Goal: Task Accomplishment & Management: Manage account settings

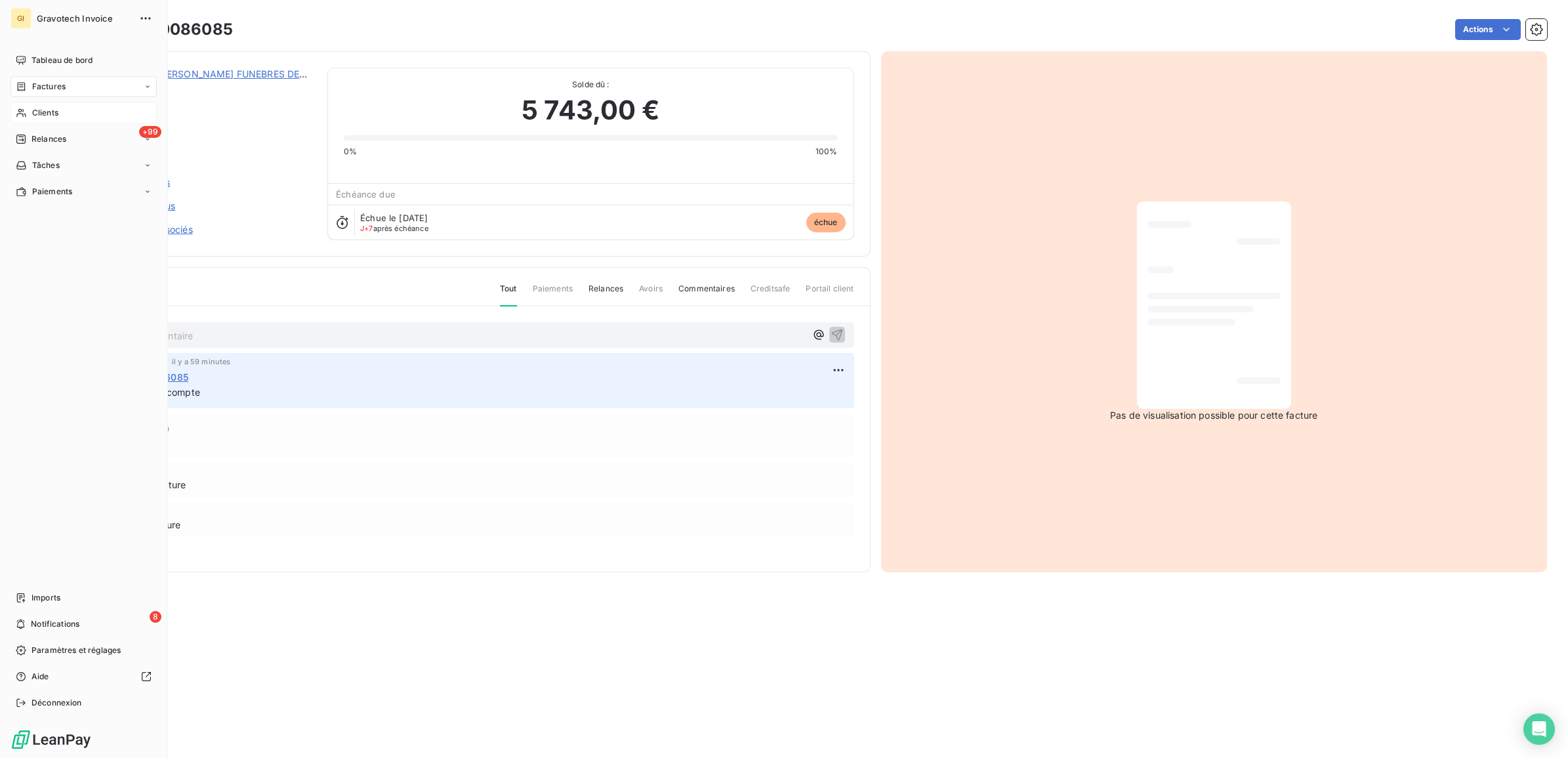
click at [46, 110] on span "Clients" at bounding box center [45, 113] width 26 height 12
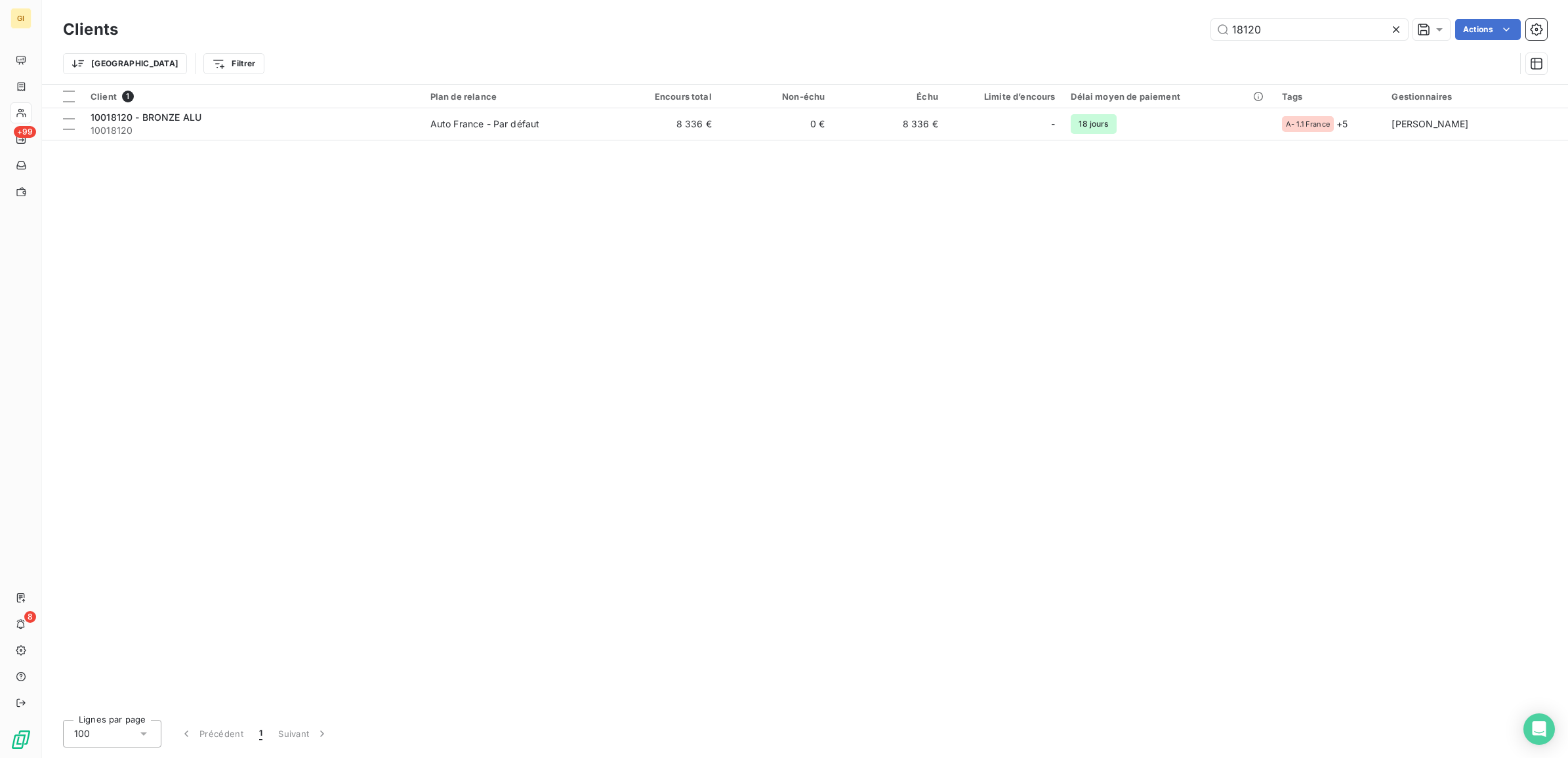
drag, startPoint x: 1282, startPoint y: 38, endPoint x: 1099, endPoint y: 42, distance: 183.0
click at [1122, 42] on div "Clients 18120 Actions" at bounding box center [805, 30] width 1484 height 28
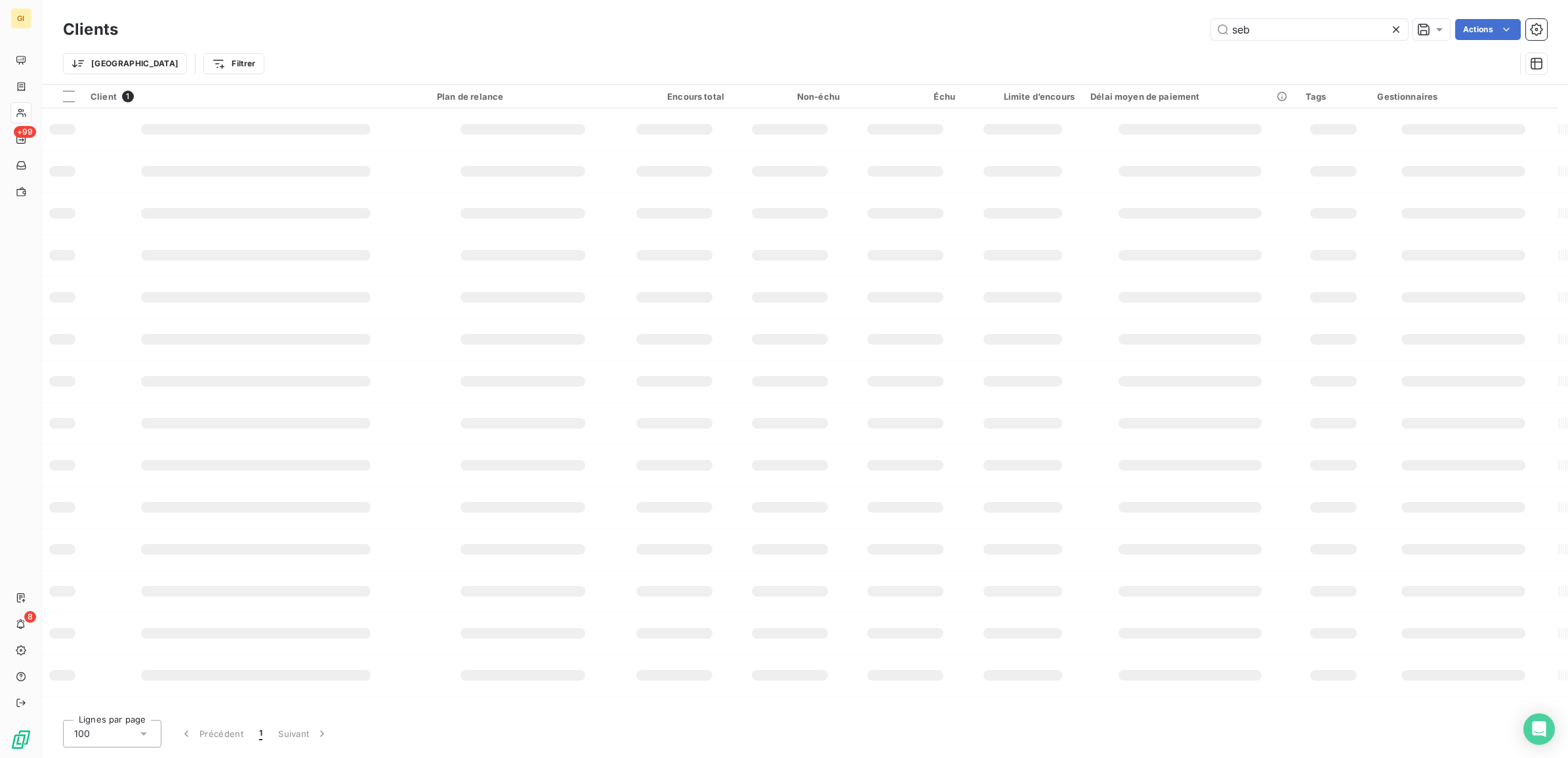
type input "seb"
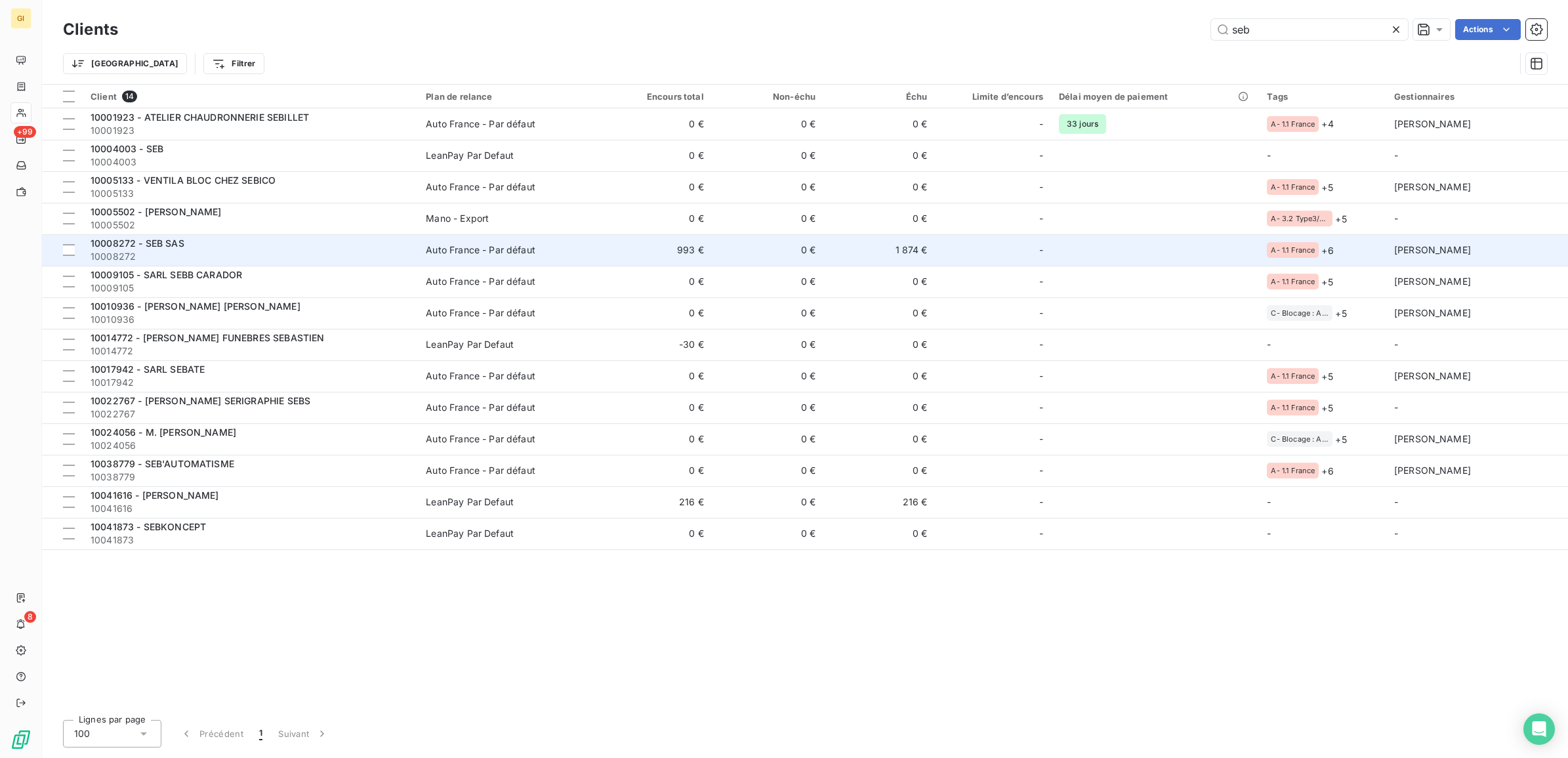
click at [635, 247] on td "993 €" at bounding box center [655, 250] width 112 height 31
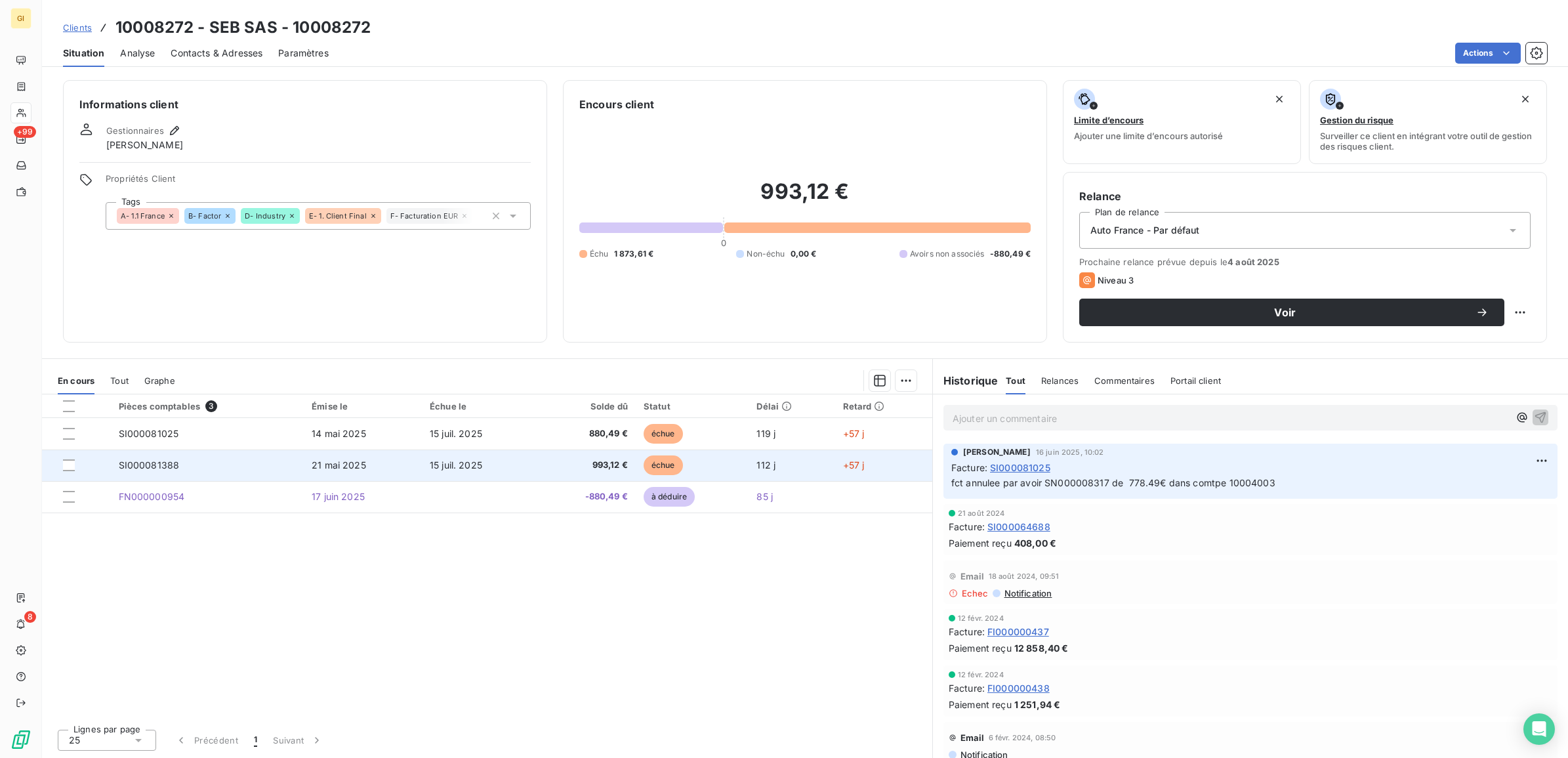
click at [299, 460] on td "SI000081388" at bounding box center [208, 465] width 194 height 31
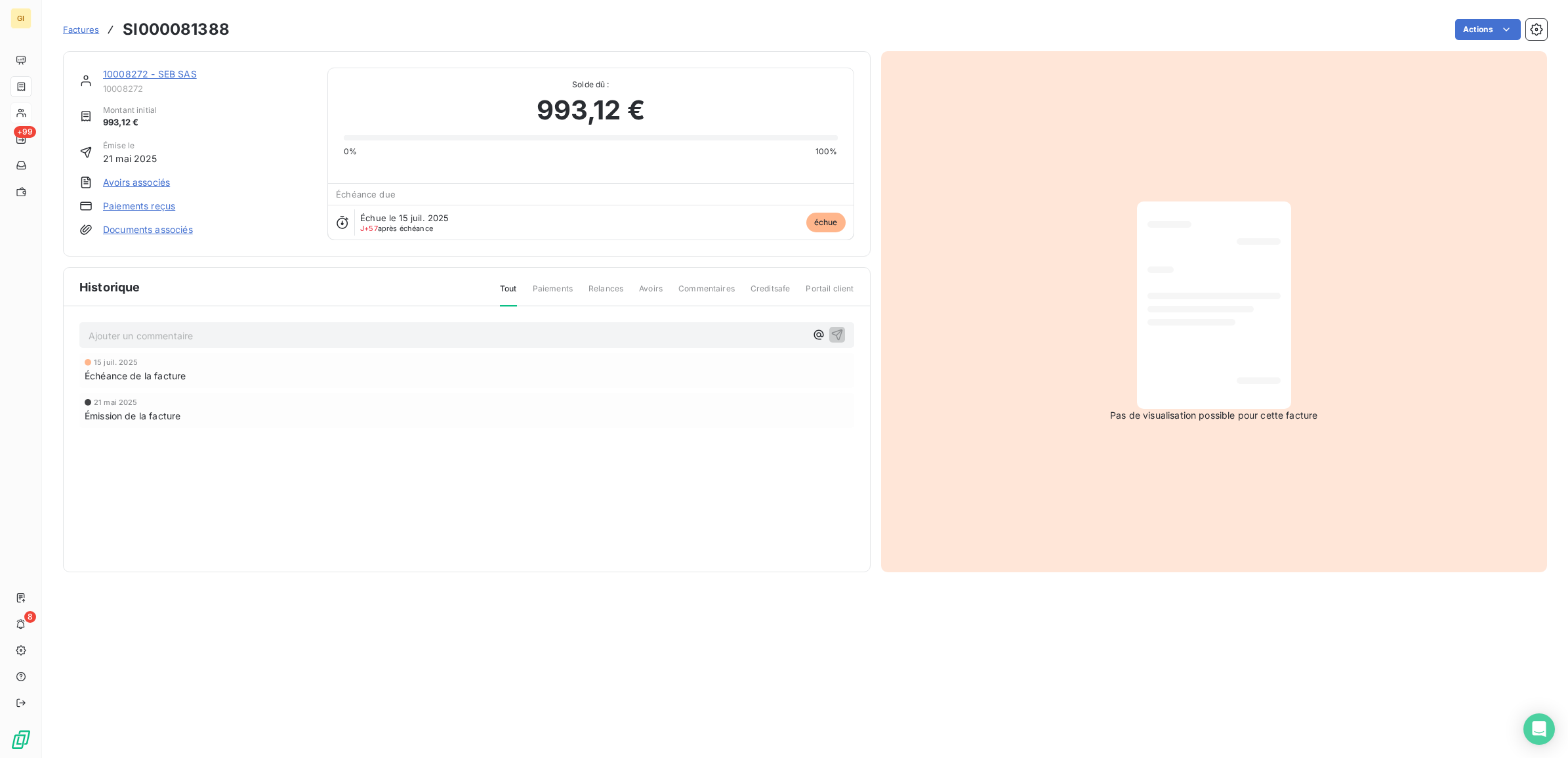
click at [210, 349] on div "Ajouter un commentaire ﻿ 15 juil. 2025 Échéance de la facture 21 mai 2025 Émiss…" at bounding box center [467, 393] width 807 height 174
click at [210, 340] on p "Ajouter un commentaire ﻿" at bounding box center [447, 336] width 717 height 17
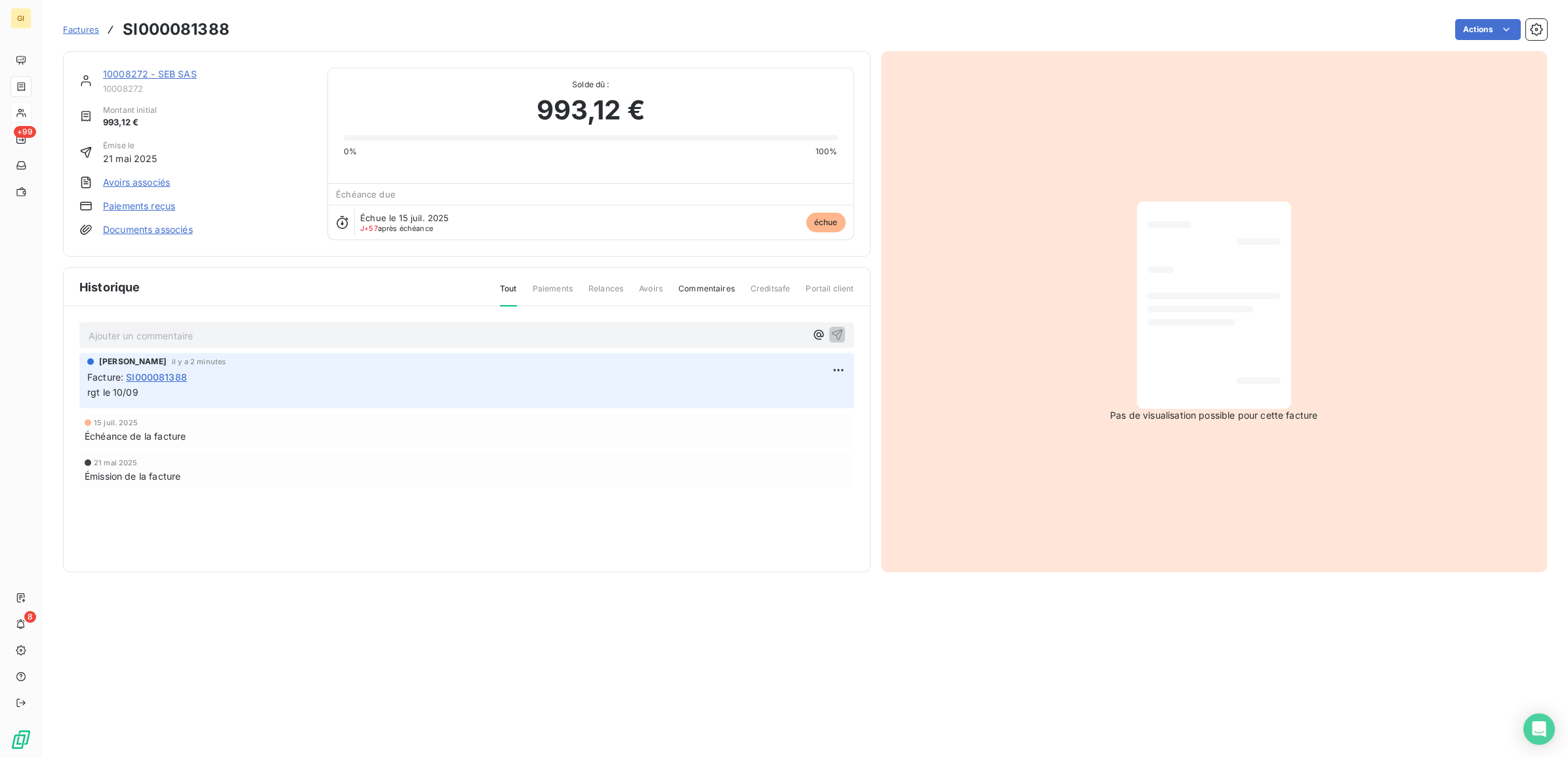
click at [79, 29] on span "Factures" at bounding box center [80, 29] width 36 height 10
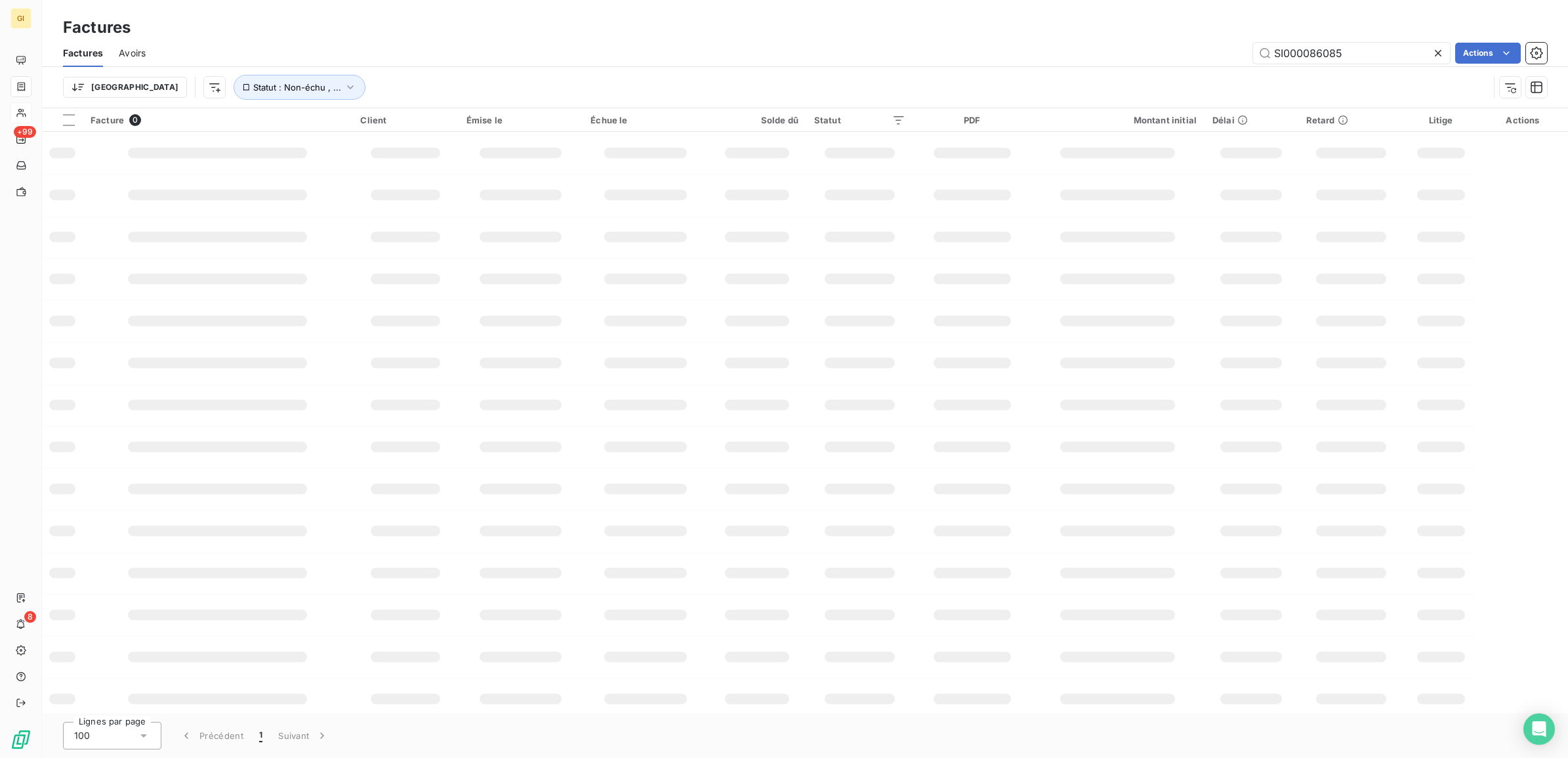
drag, startPoint x: 1349, startPoint y: 51, endPoint x: 1131, endPoint y: 79, distance: 219.8
click at [1131, 79] on div "Factures Avoirs SI000086085 Actions Trier Statut : Non-échu , ..." at bounding box center [806, 74] width 1526 height 68
drag, startPoint x: 1385, startPoint y: 53, endPoint x: 901, endPoint y: 103, distance: 486.6
click at [1031, 86] on div "Factures Avoirs SI000083278 Actions Trier Statut : Non-échu , ..." at bounding box center [806, 74] width 1526 height 68
paste input "4035"
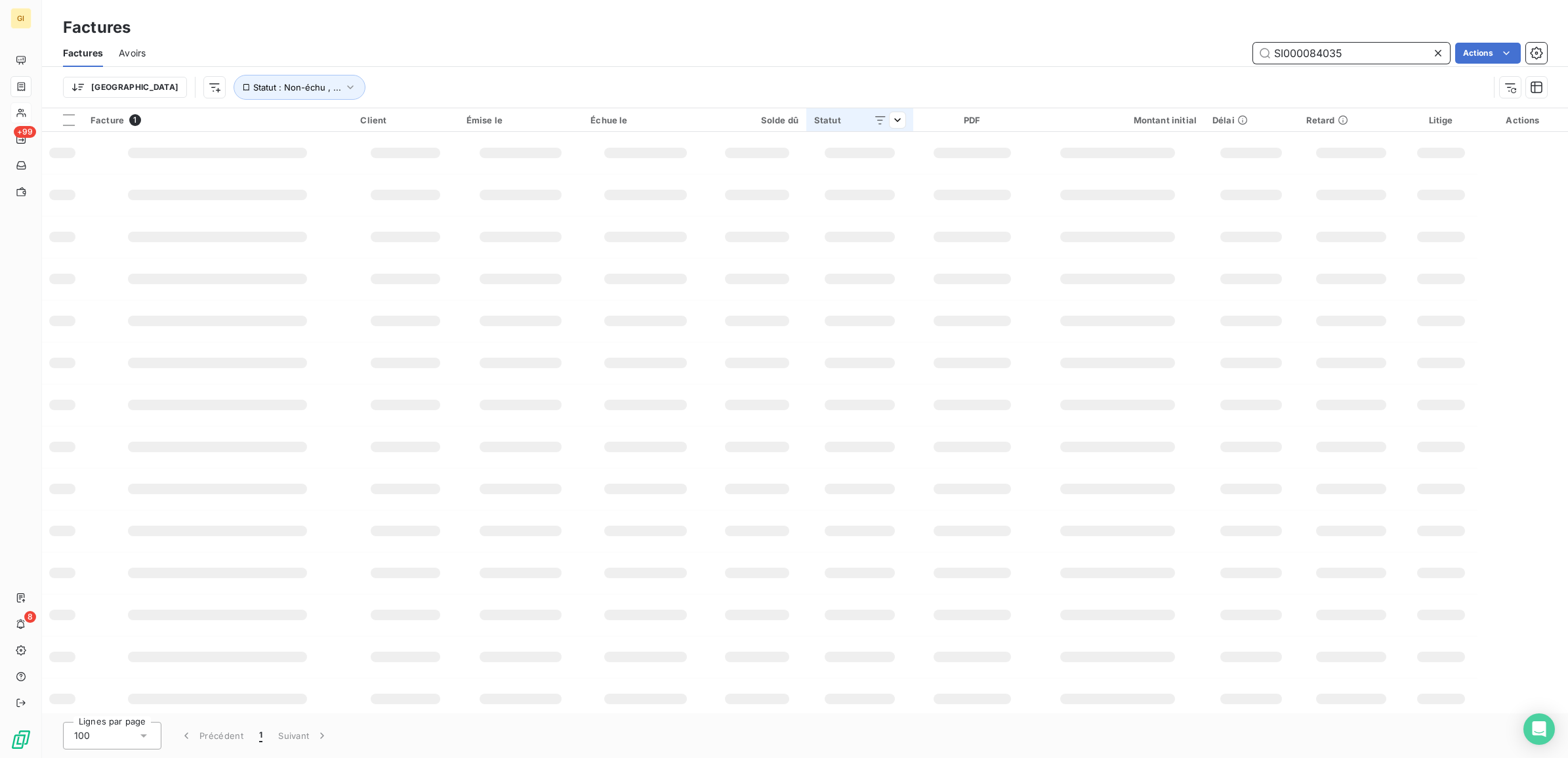
type input "SI000084035"
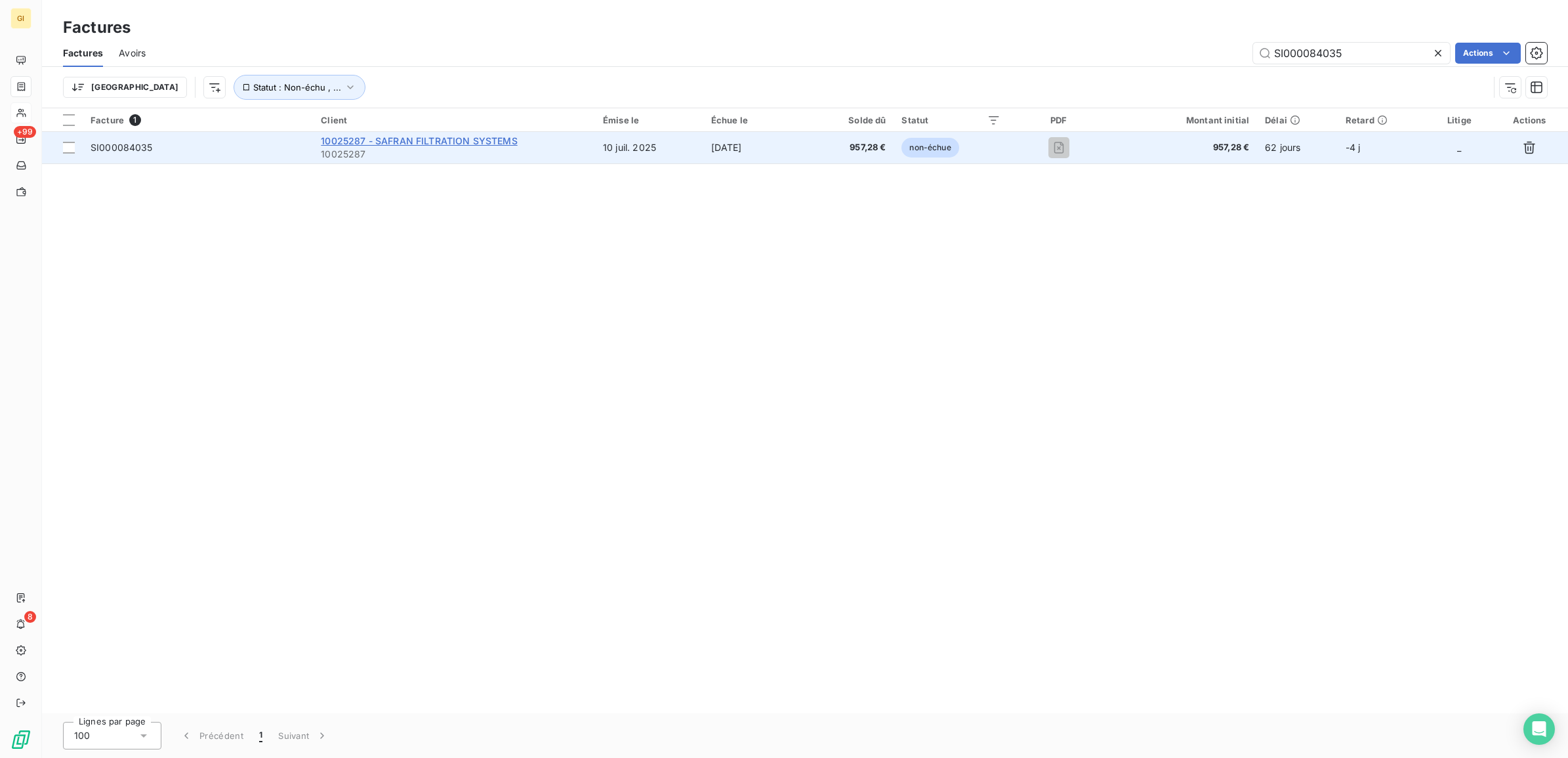
click at [383, 142] on span "10025287 - SAFRAN FILTRATION SYSTEMS" at bounding box center [419, 140] width 197 height 11
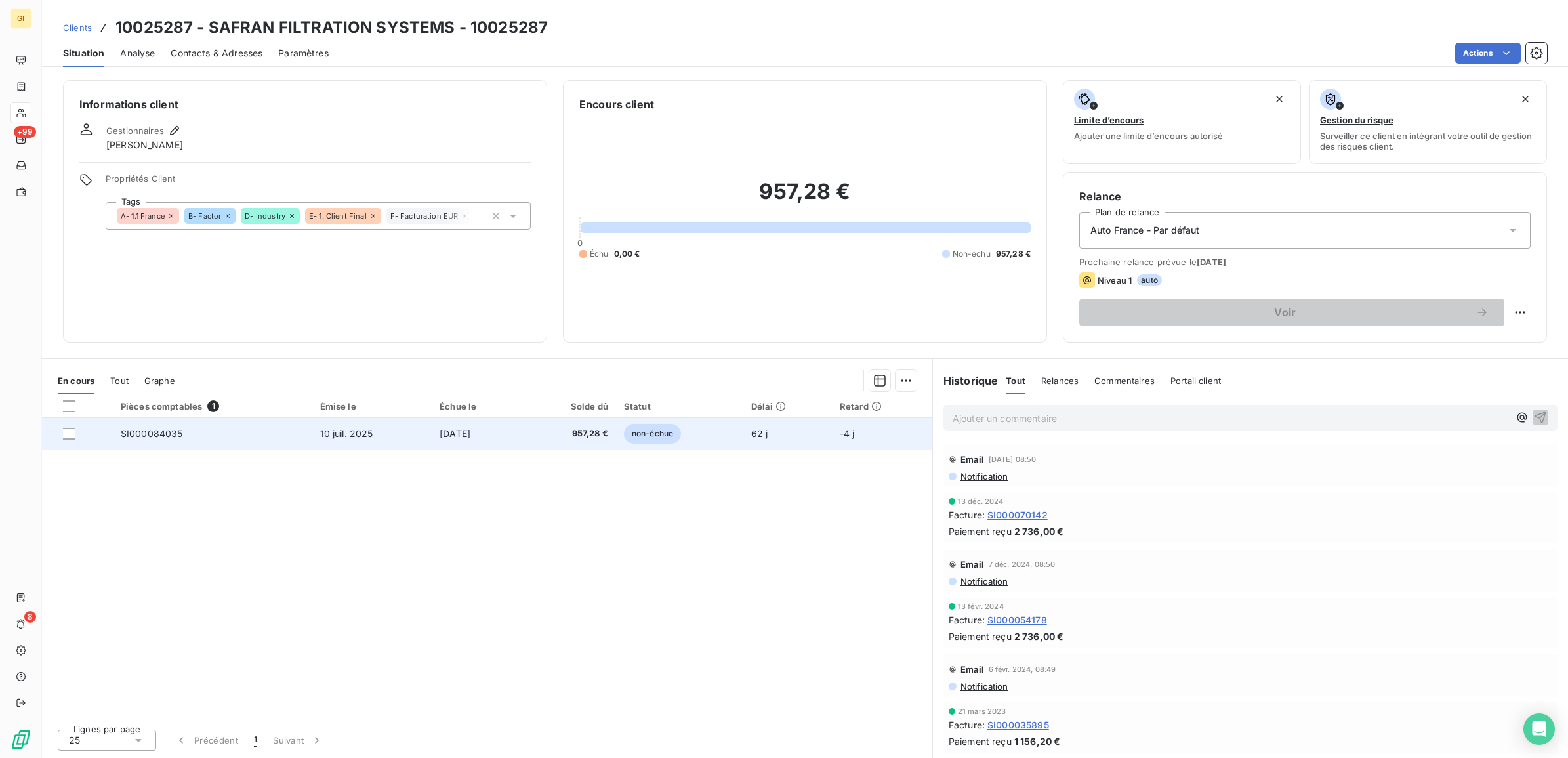
click at [412, 428] on td "10 juil. 2025" at bounding box center [372, 434] width 120 height 31
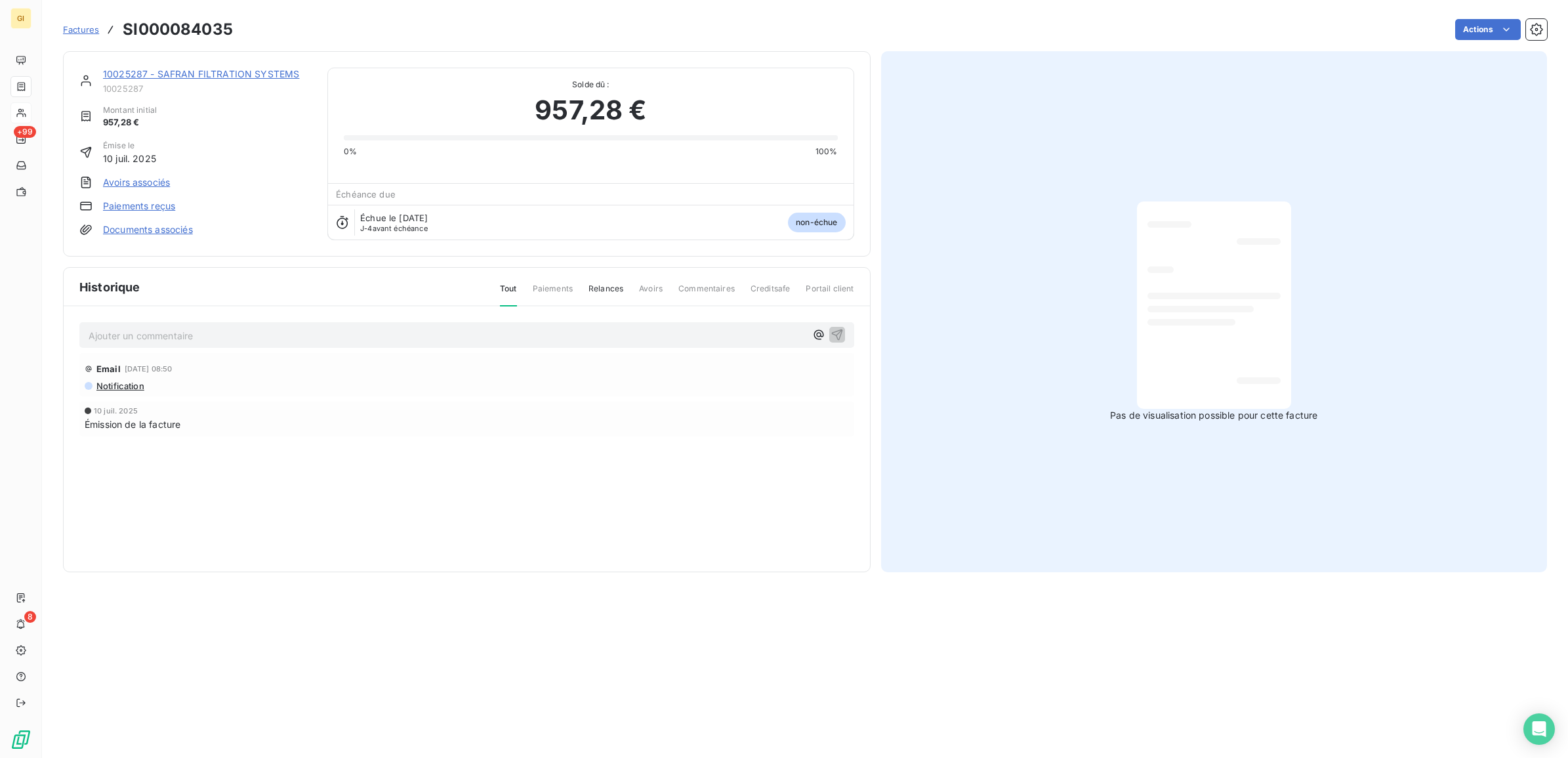
click at [304, 332] on p "Ajouter un commentaire ﻿" at bounding box center [447, 336] width 717 height 17
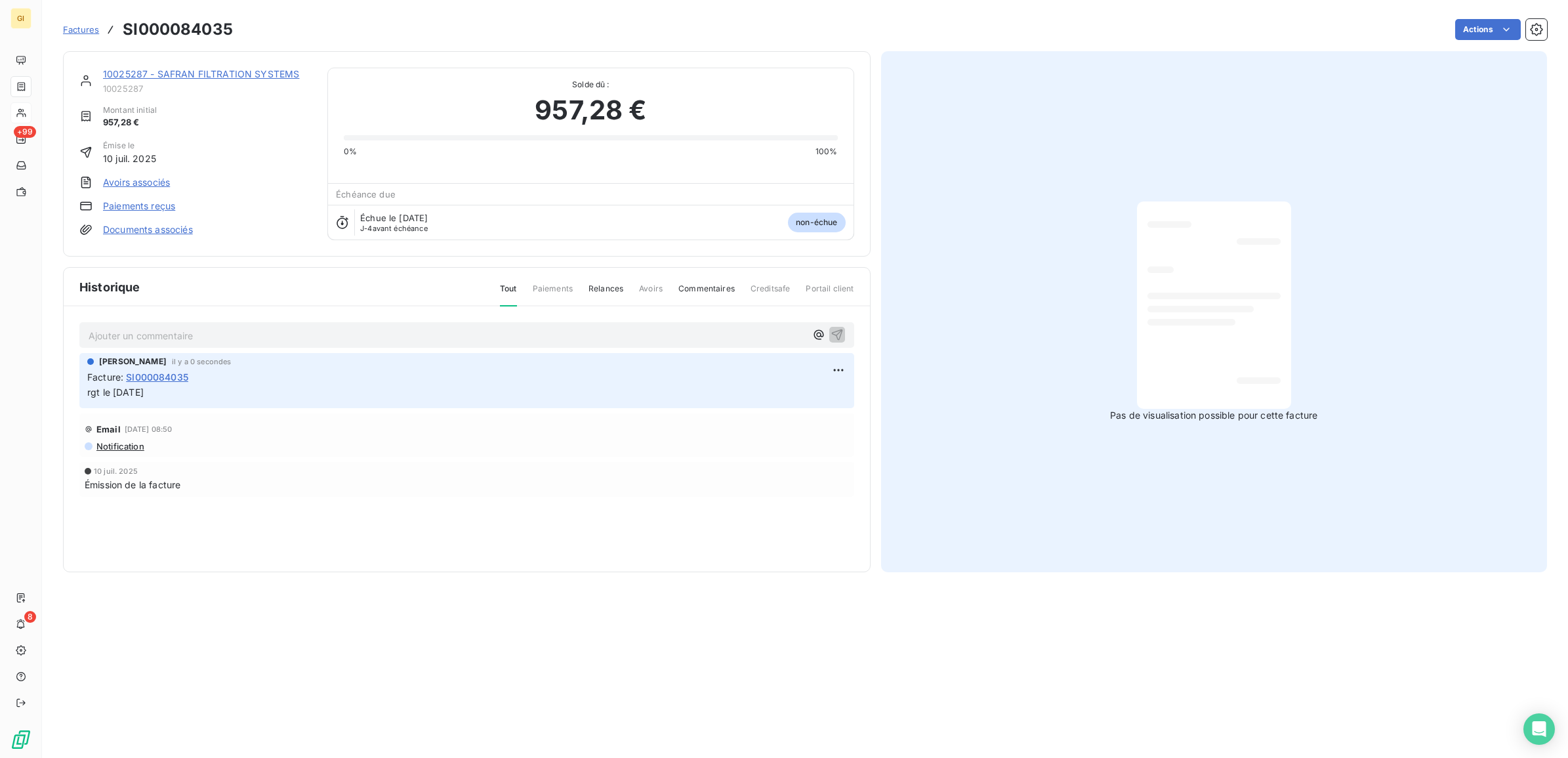
click at [322, 634] on section "Factures SI000084035 Actions 10025287 - SAFRAN FILTRATION SYSTEMS 10025287 Mont…" at bounding box center [806, 379] width 1526 height 758
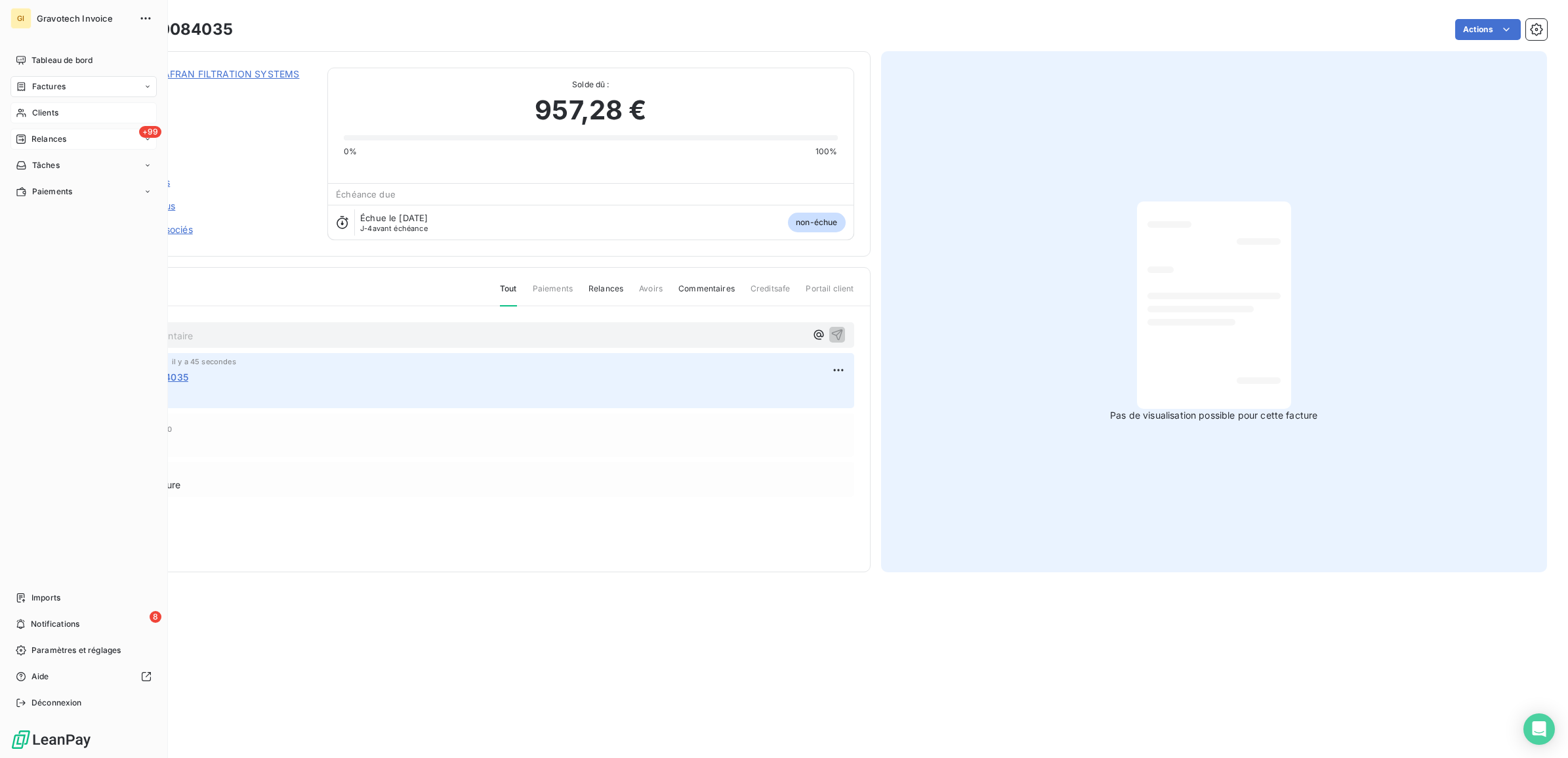
click at [37, 136] on span "Relances" at bounding box center [49, 138] width 35 height 12
click at [44, 113] on span "Clients" at bounding box center [45, 113] width 26 height 12
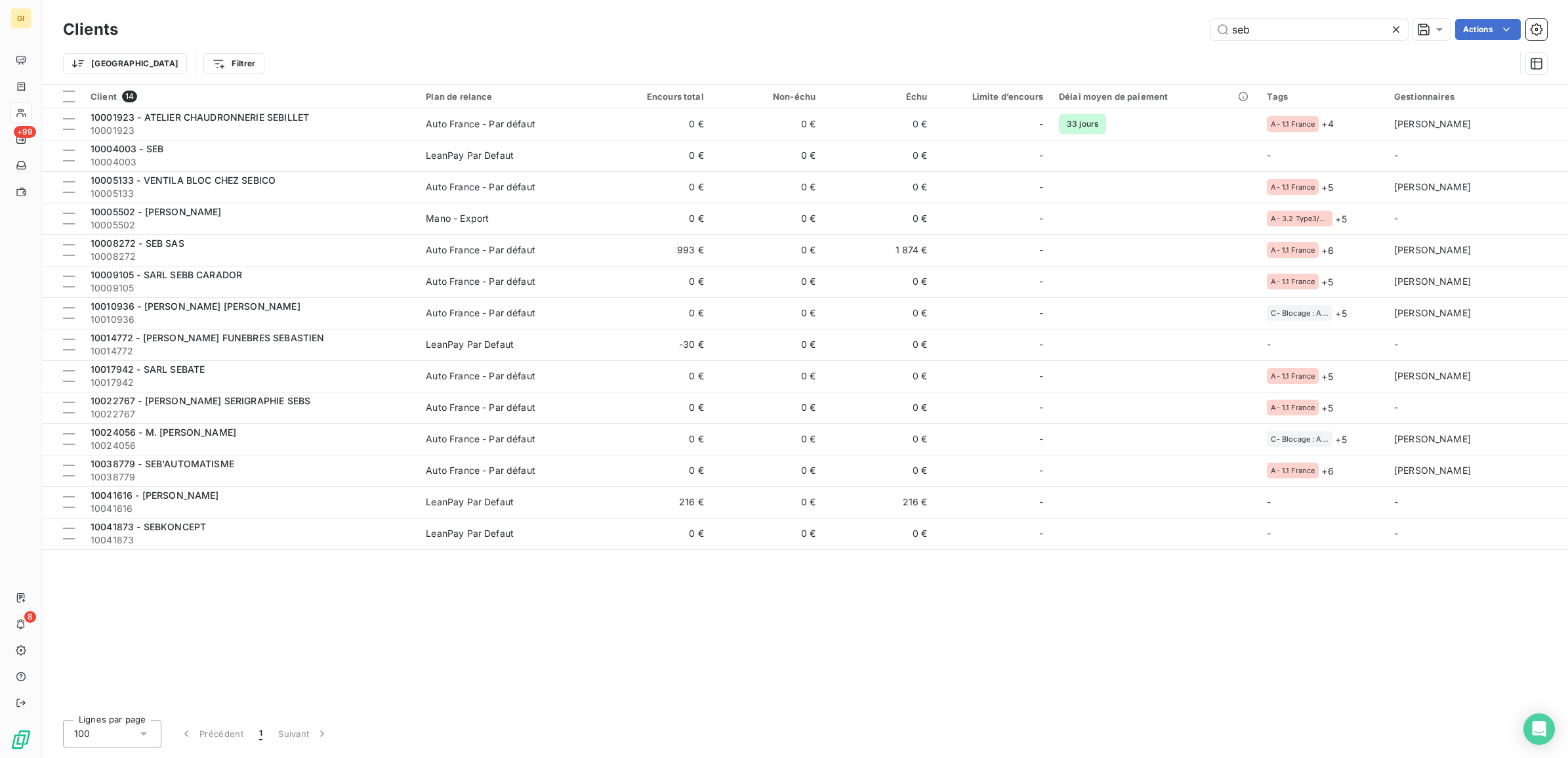
drag, startPoint x: 1259, startPoint y: 28, endPoint x: 1182, endPoint y: 40, distance: 77.9
click at [1200, 33] on div "seb Actions" at bounding box center [840, 30] width 1413 height 21
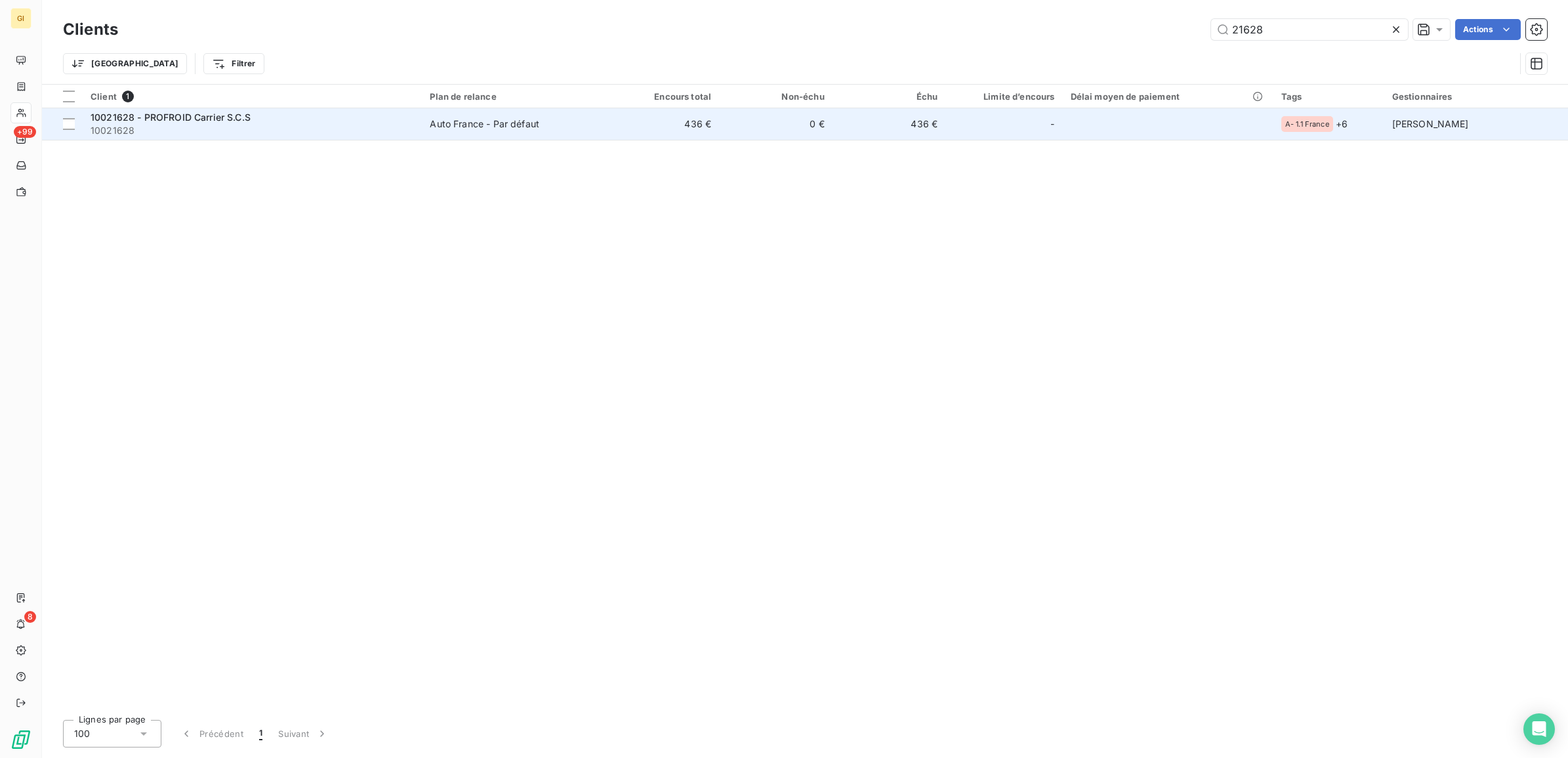
type input "21628"
click at [582, 115] on td "Auto France - Par défaut" at bounding box center [513, 124] width 184 height 31
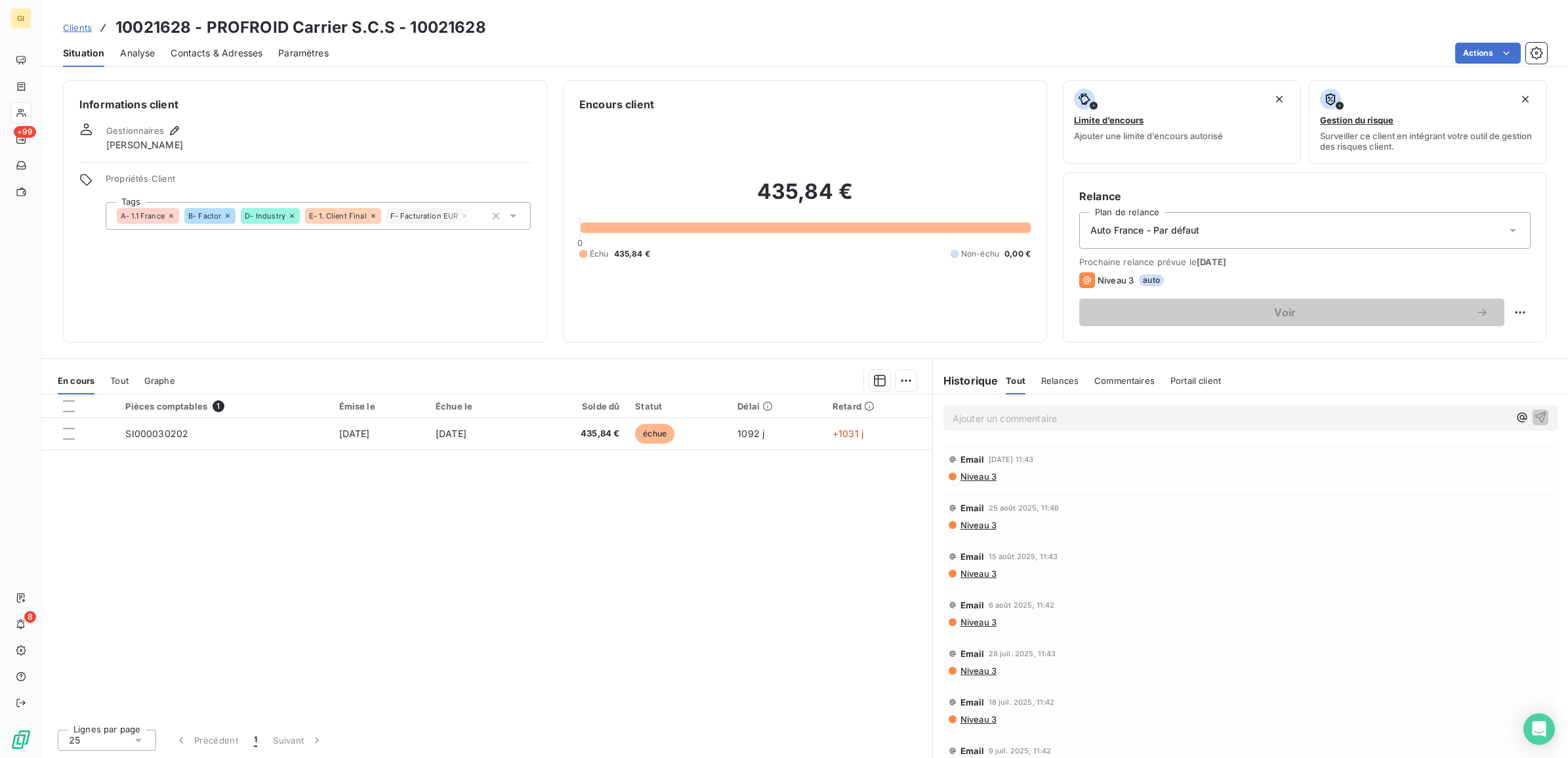
click at [230, 51] on span "Contacts & Adresses" at bounding box center [217, 53] width 92 height 13
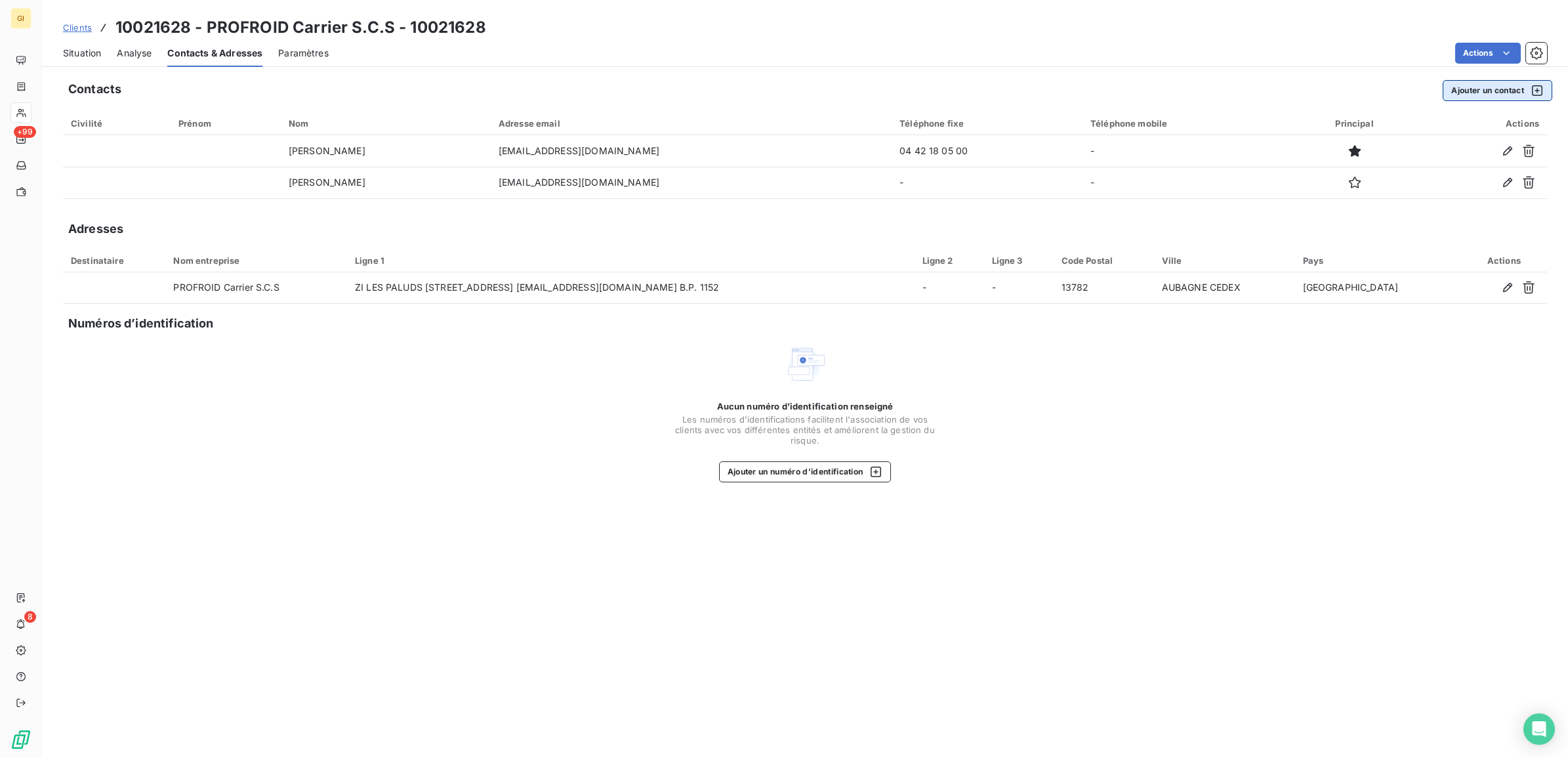
click at [1481, 89] on button "Ajouter un contact" at bounding box center [1497, 90] width 110 height 21
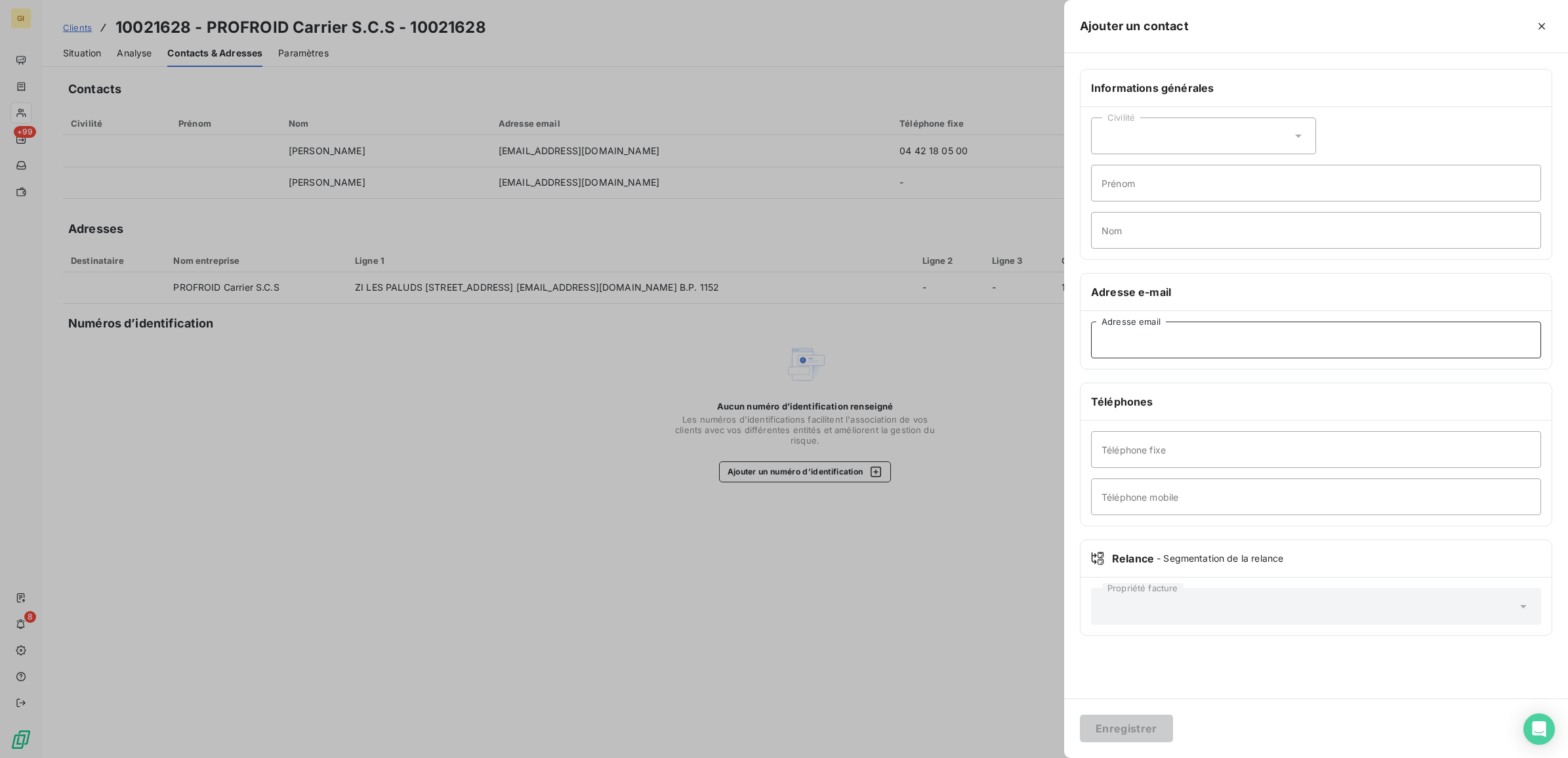
click at [1205, 336] on input "Adresse email" at bounding box center [1316, 340] width 450 height 37
paste input "[EMAIL_ADDRESS][DOMAIN_NAME]"
type input "[EMAIL_ADDRESS][DOMAIN_NAME]"
click at [1153, 737] on button "Enregistrer" at bounding box center [1126, 728] width 93 height 28
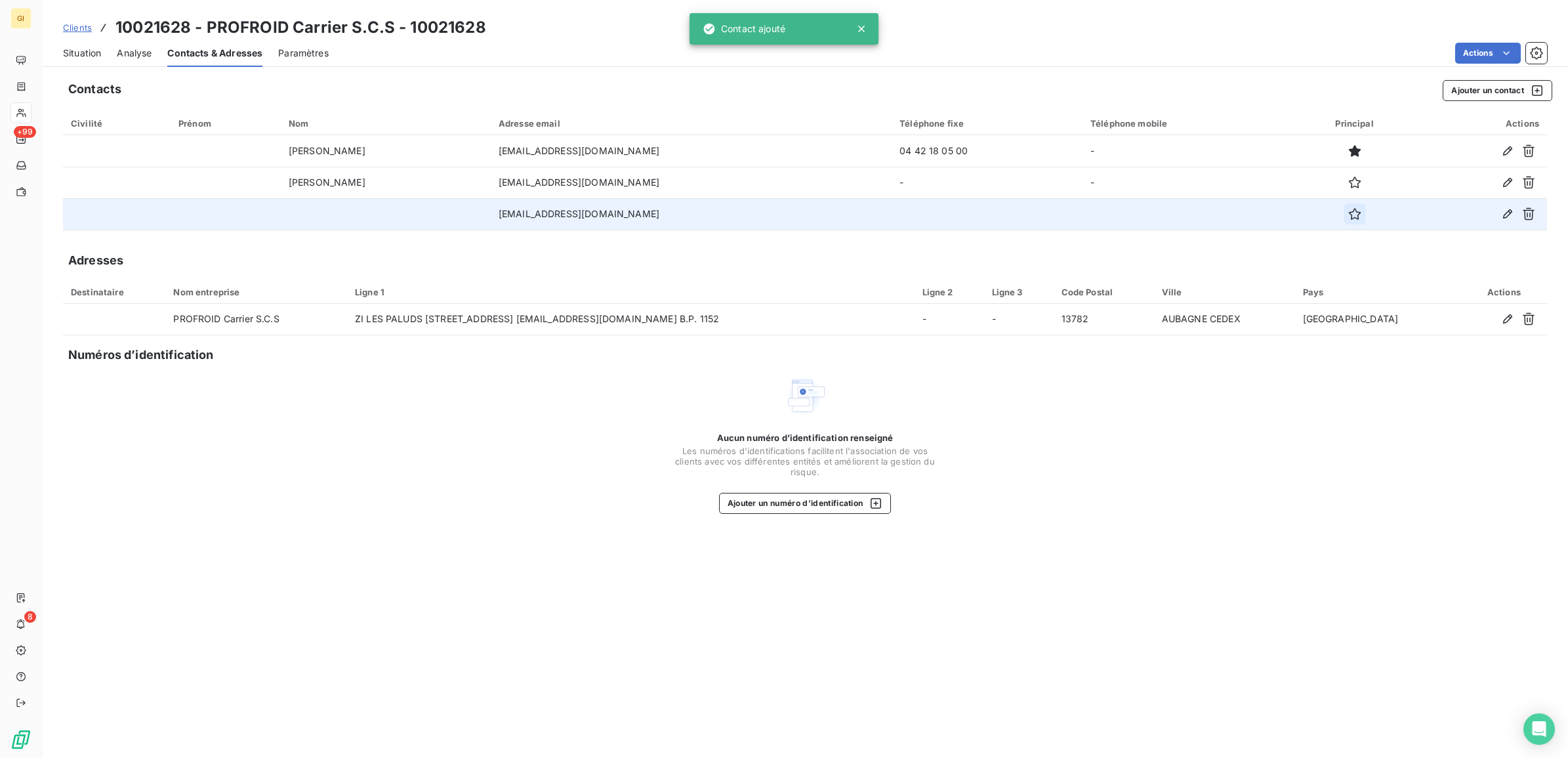
click at [1361, 211] on icon "button" at bounding box center [1355, 214] width 13 height 13
click at [86, 50] on span "Situation" at bounding box center [81, 53] width 38 height 13
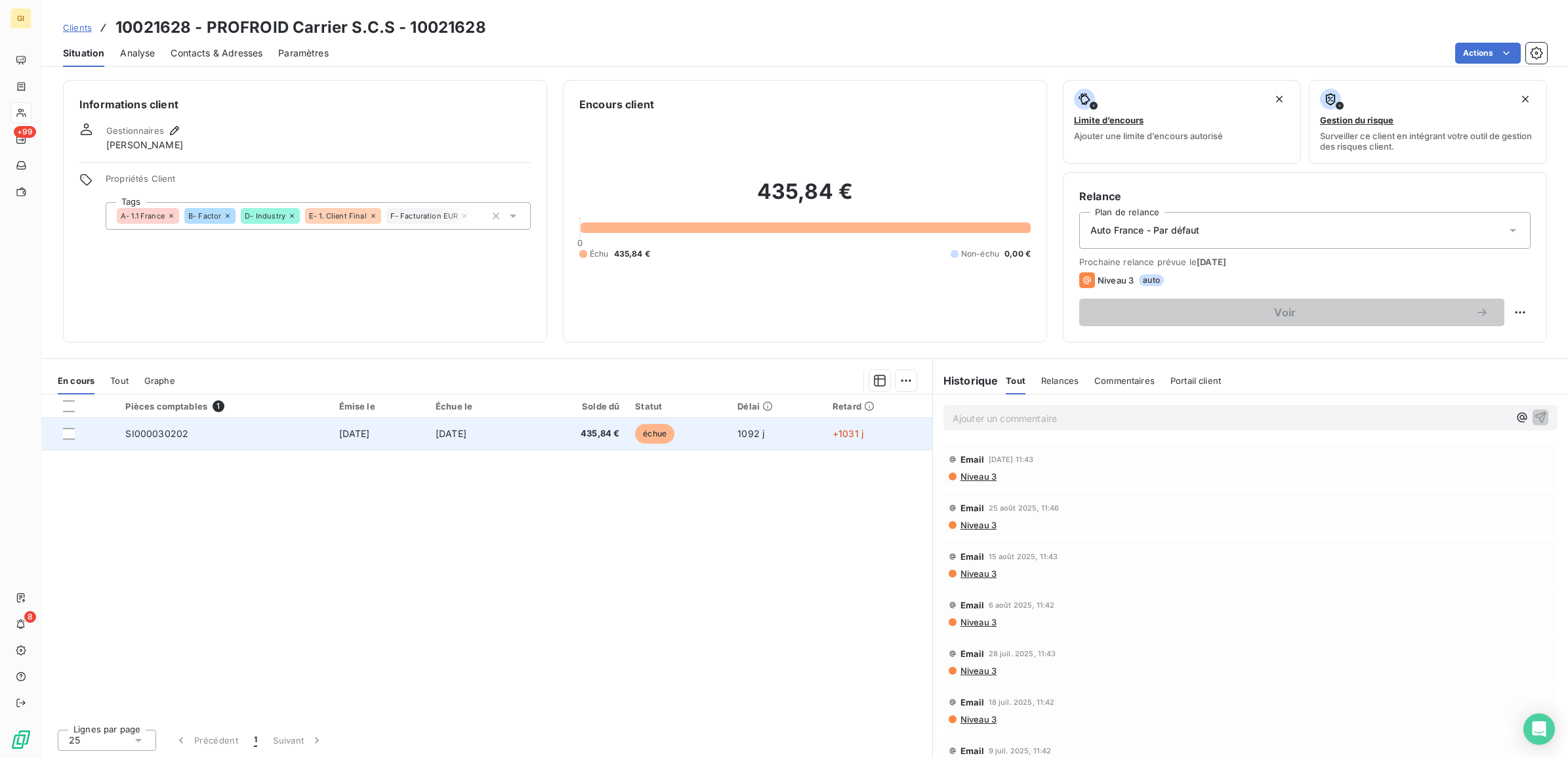
click at [240, 431] on td "SI000030202" at bounding box center [223, 434] width 213 height 31
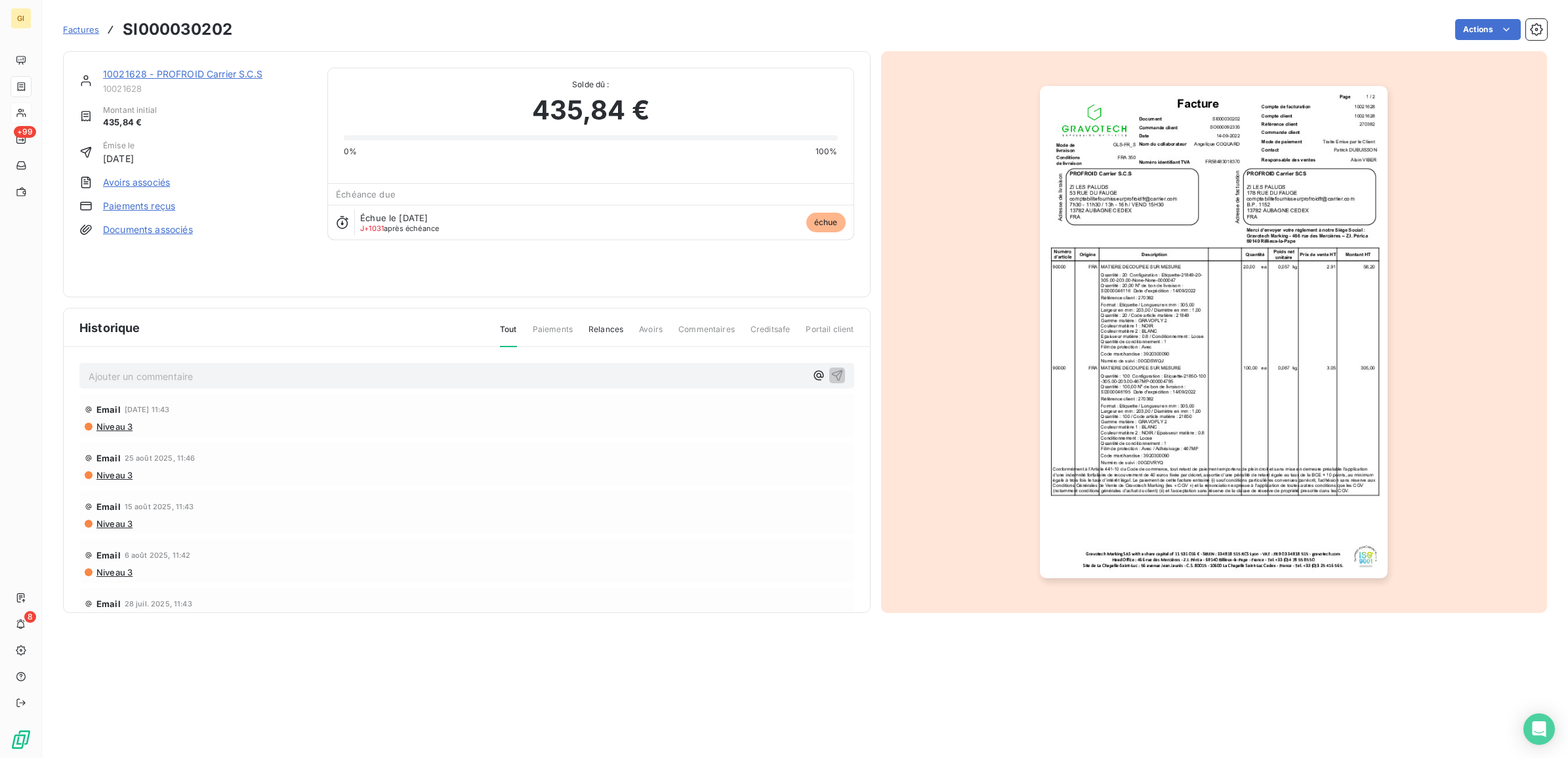
click at [208, 369] on p "Ajouter un commentaire ﻿" at bounding box center [447, 377] width 717 height 17
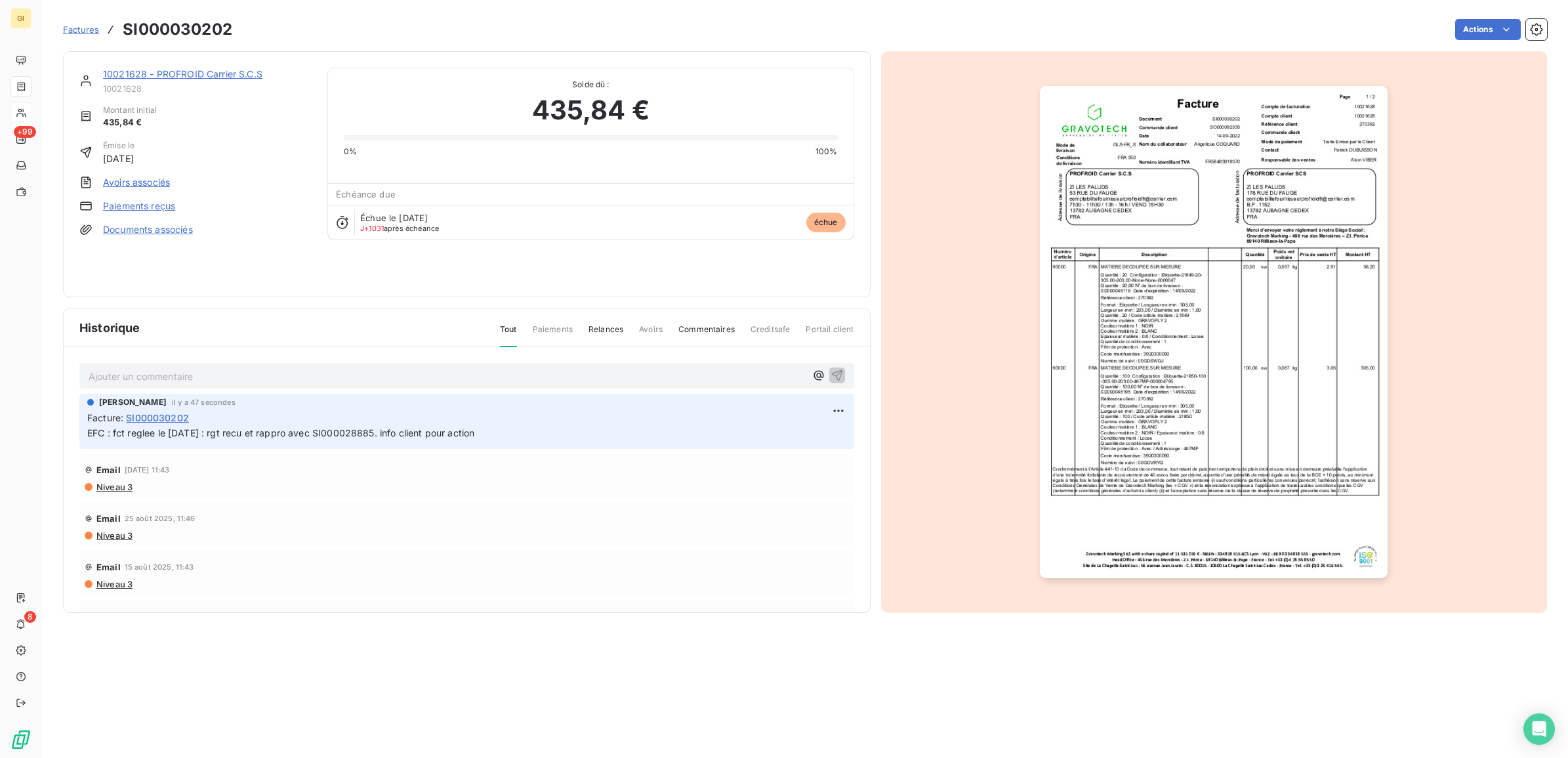
click at [90, 33] on span "Factures" at bounding box center [80, 29] width 36 height 10
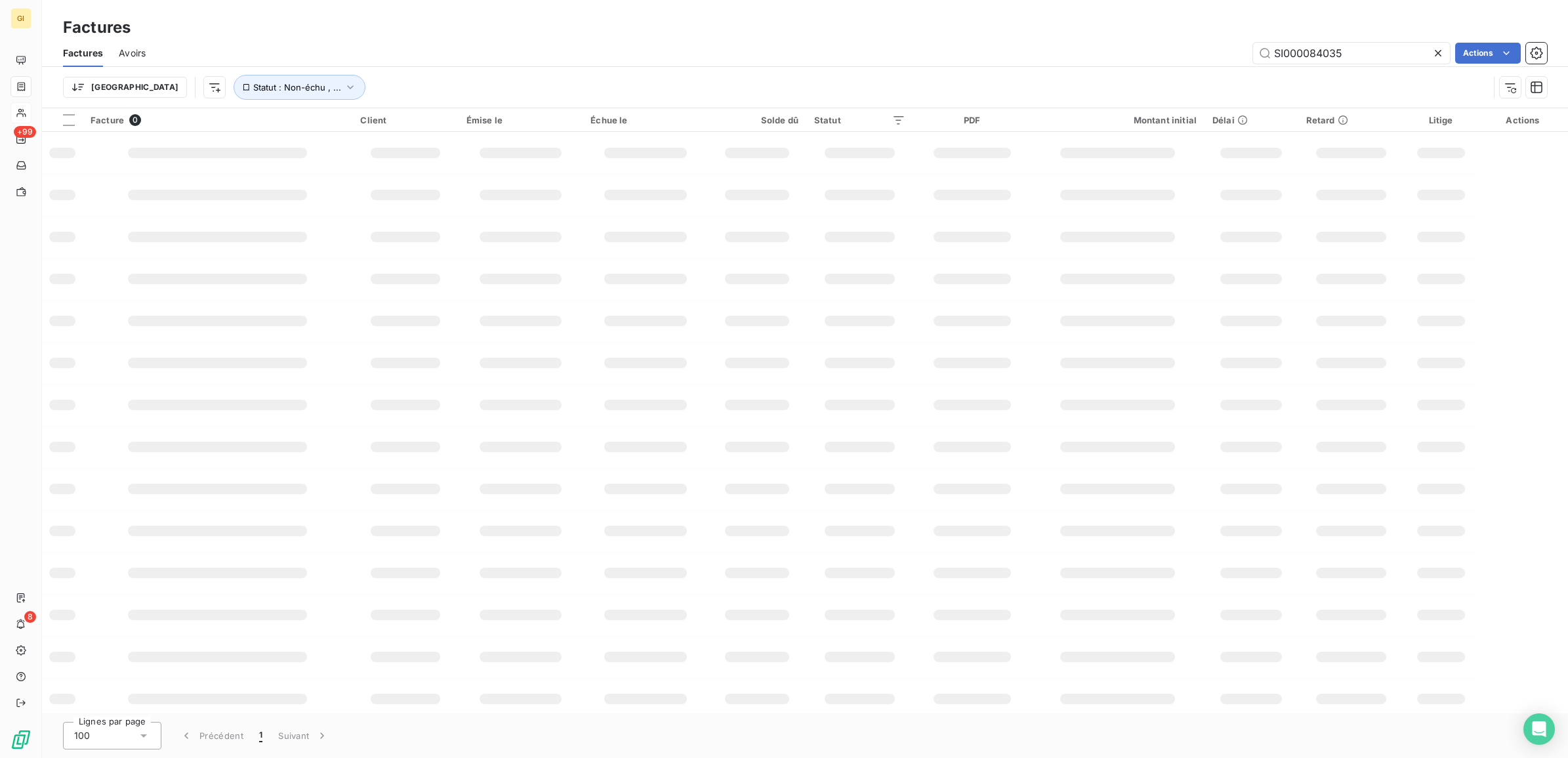
drag, startPoint x: 1362, startPoint y: 54, endPoint x: 1131, endPoint y: 76, distance: 232.0
click at [1131, 76] on div "Factures Avoirs SI000084035 Actions Trier Statut : Non-échu , ..." at bounding box center [806, 74] width 1526 height 68
type input "84074"
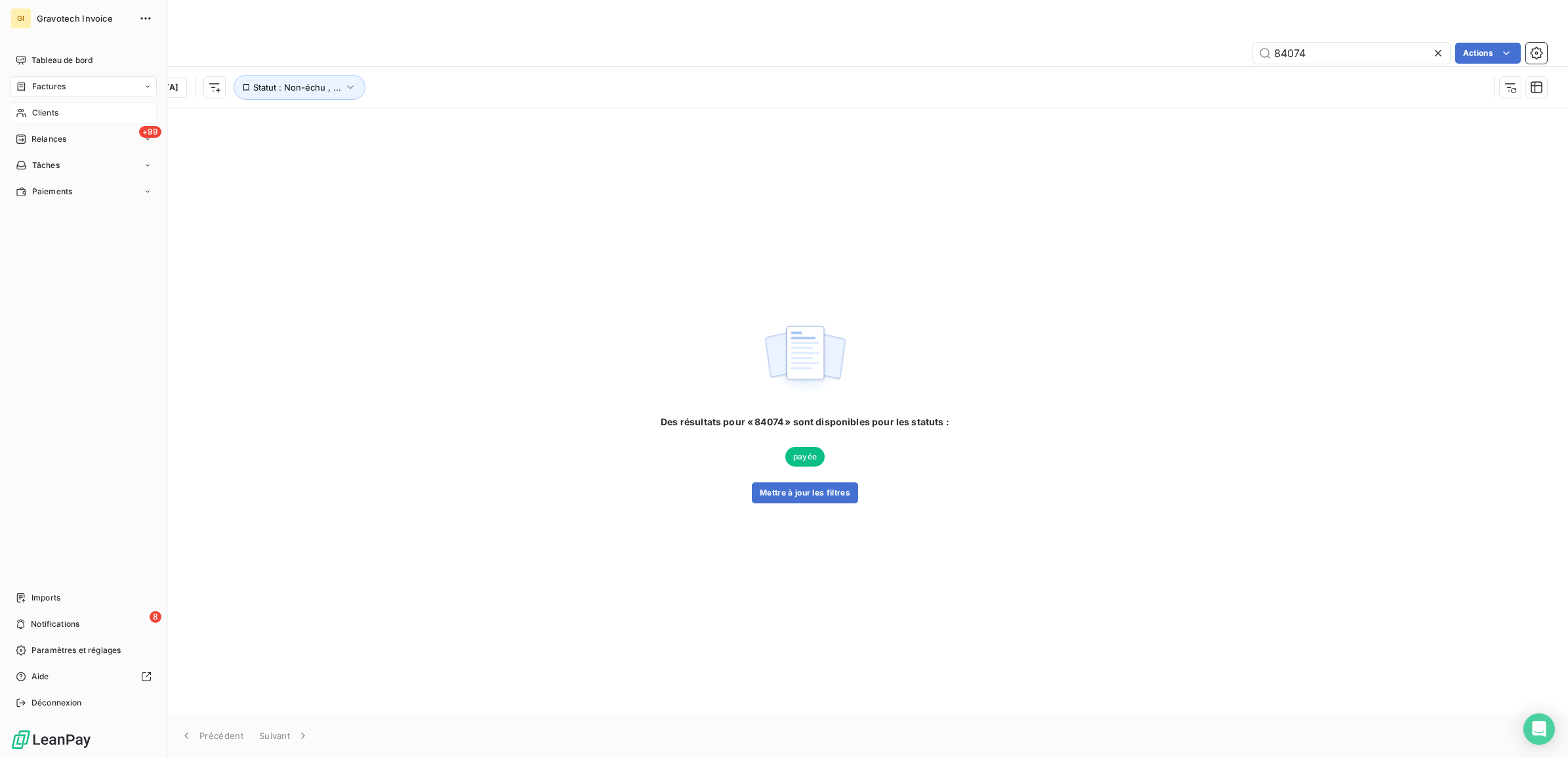
click at [51, 114] on span "Clients" at bounding box center [45, 113] width 26 height 12
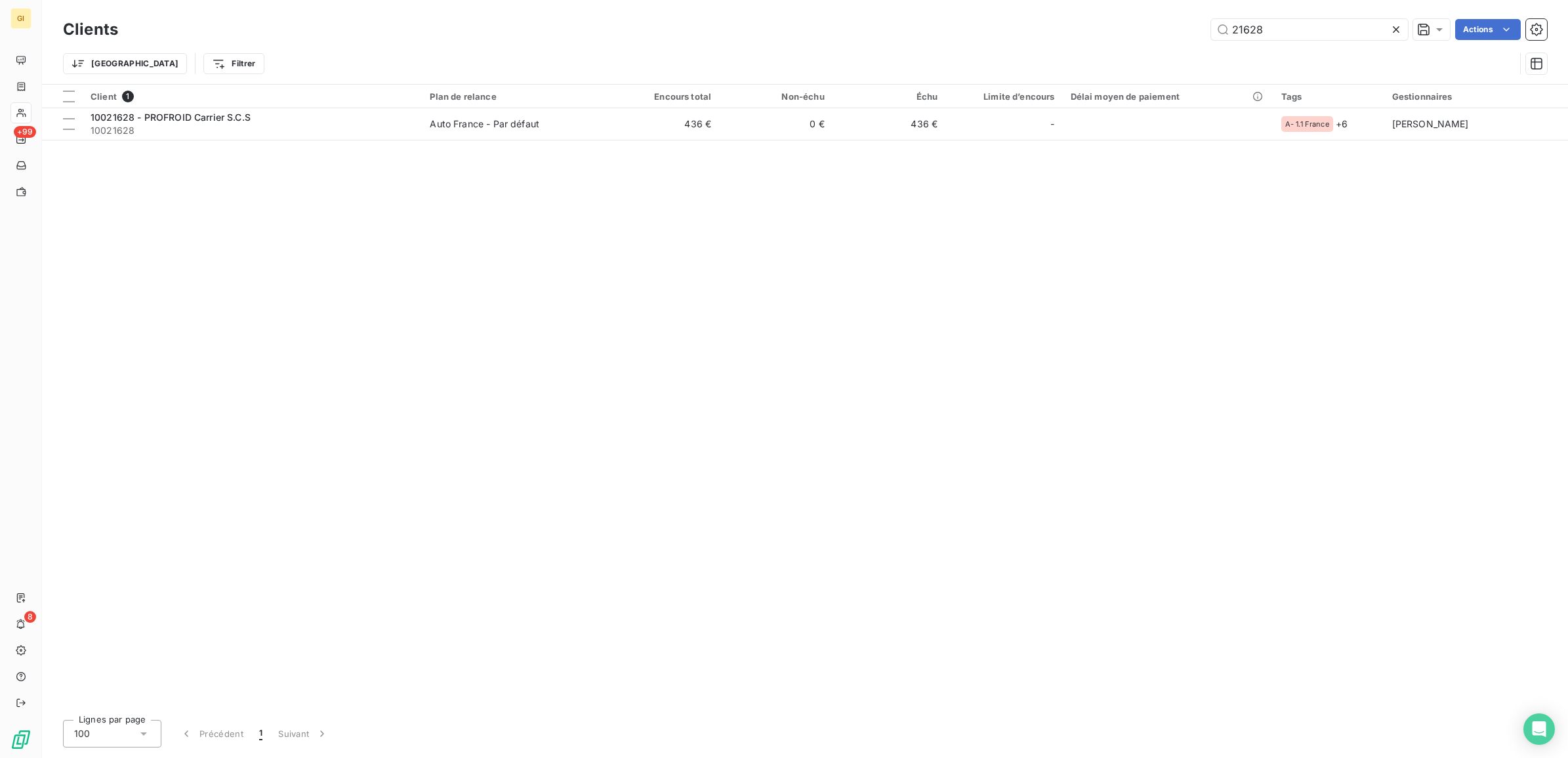
drag, startPoint x: 1312, startPoint y: 21, endPoint x: 910, endPoint y: 43, distance: 402.6
click at [940, 44] on div "Clients 21628 Actions Trier Filtrer" at bounding box center [805, 50] width 1484 height 68
type input "gimaex"
drag, startPoint x: 1299, startPoint y: 29, endPoint x: 1145, endPoint y: 30, distance: 154.0
click at [1175, 30] on div "gimaex Actions" at bounding box center [840, 30] width 1413 height 21
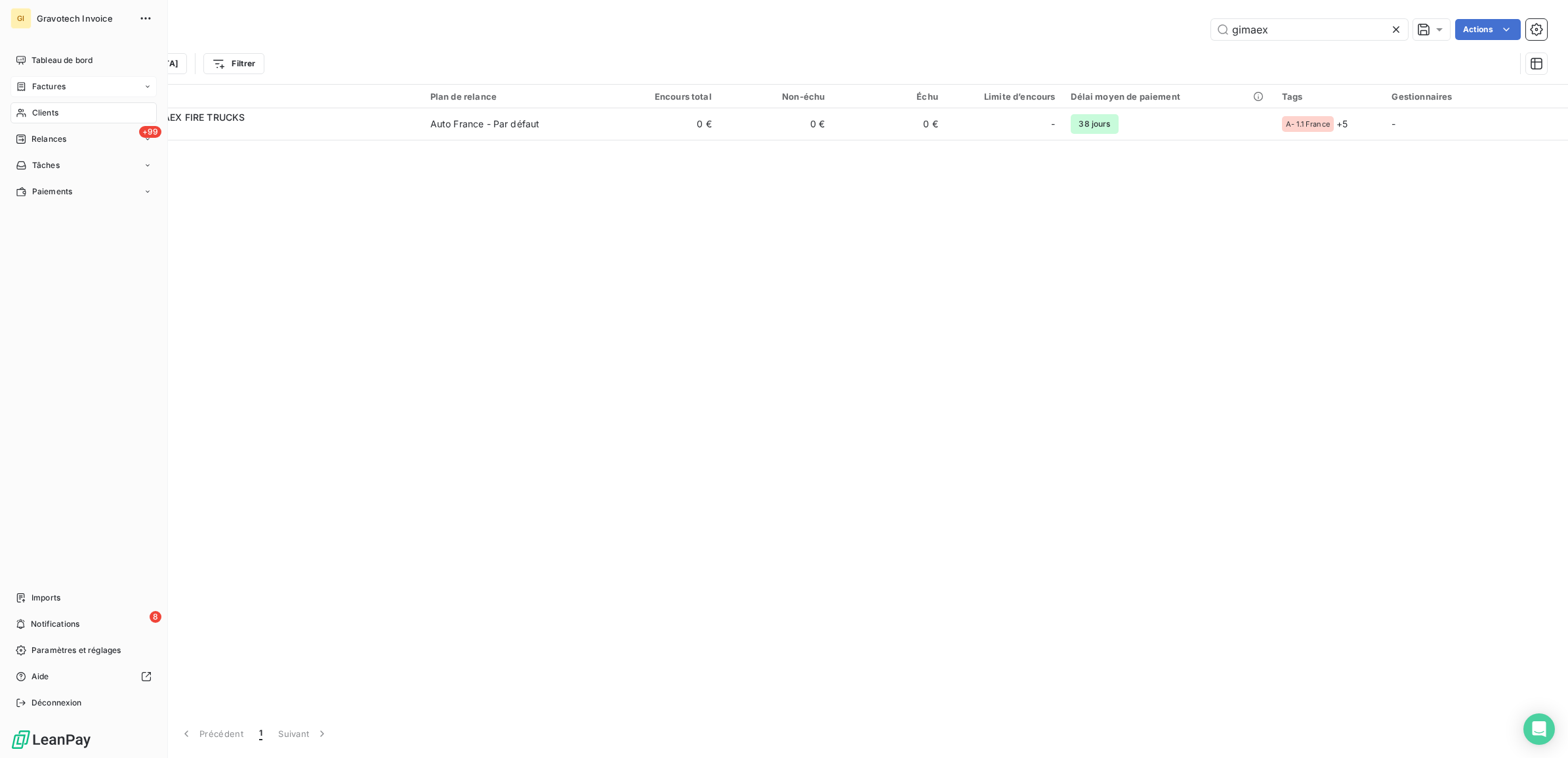
click at [56, 79] on div "Factures" at bounding box center [83, 86] width 147 height 21
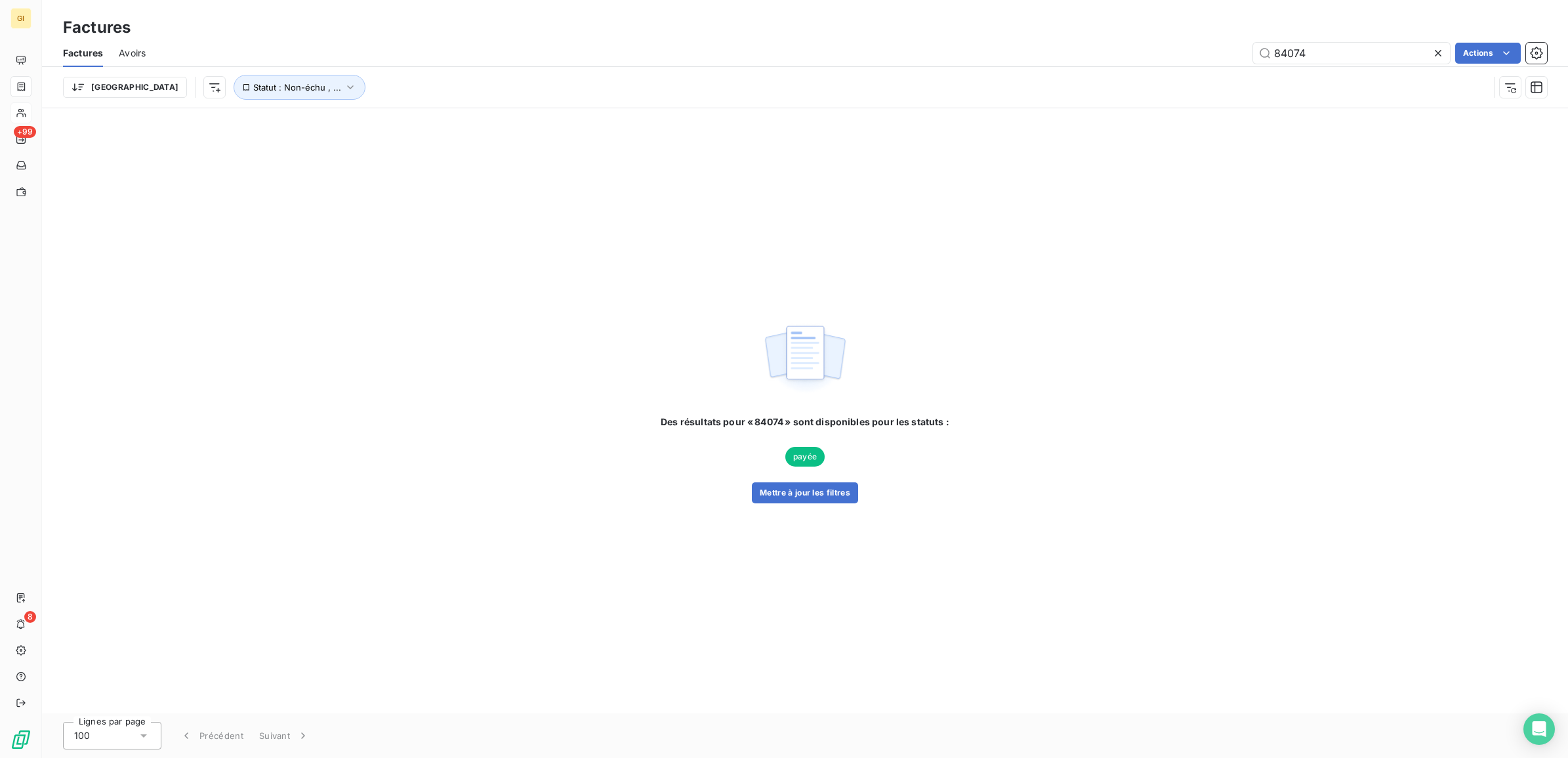
drag, startPoint x: 1317, startPoint y: 51, endPoint x: 1227, endPoint y: 70, distance: 92.0
click at [1268, 61] on input "84074" at bounding box center [1351, 53] width 197 height 21
type input "83864"
